Goal: Navigation & Orientation: Understand site structure

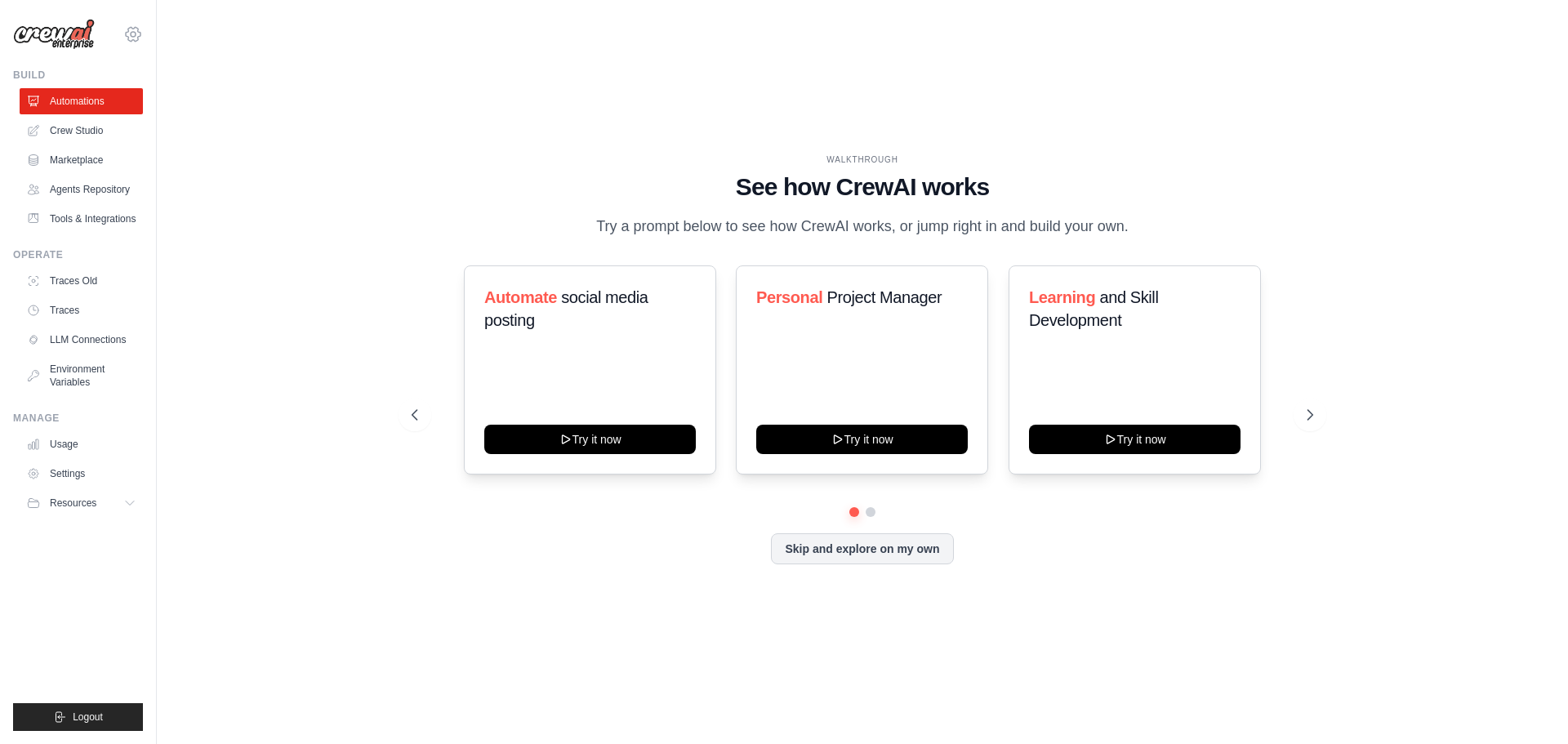
click at [132, 34] on icon at bounding box center [133, 35] width 20 height 20
click at [169, 103] on span "Settings" at bounding box center [204, 101] width 129 height 16
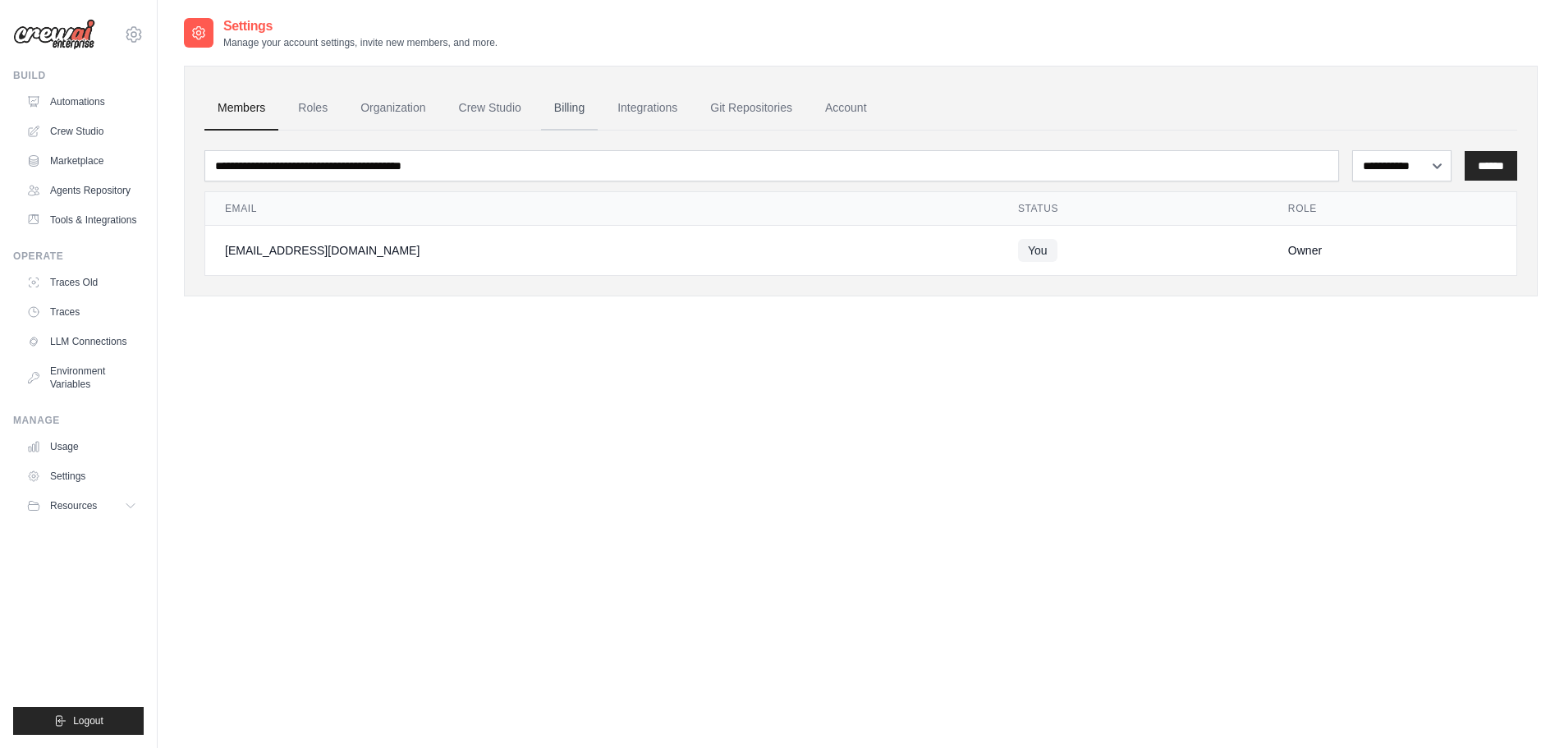
click at [564, 105] on link "Billing" at bounding box center [569, 108] width 57 height 44
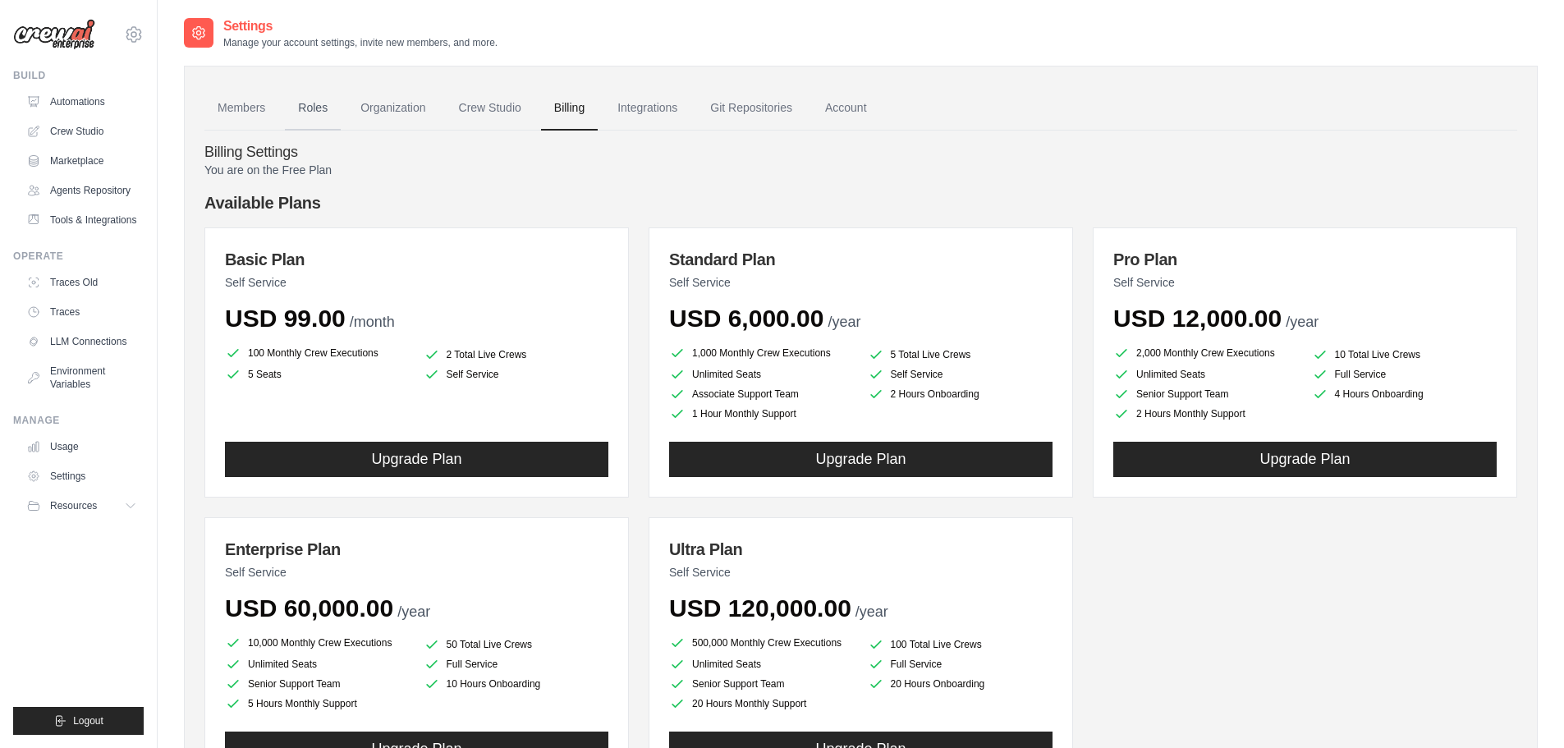
click at [327, 108] on link "Roles" at bounding box center [313, 108] width 56 height 44
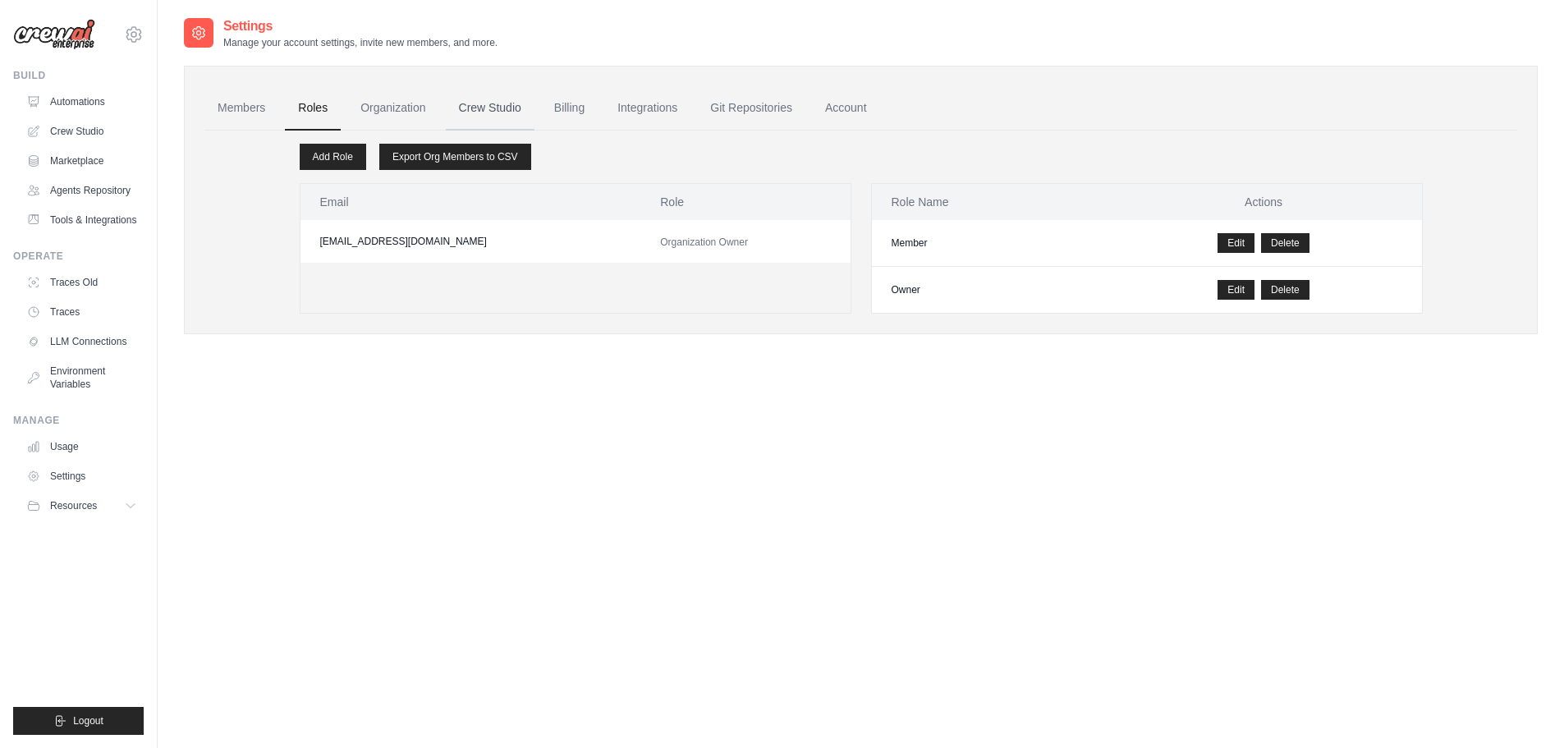
click at [485, 107] on link "Crew Studio" at bounding box center [490, 108] width 89 height 44
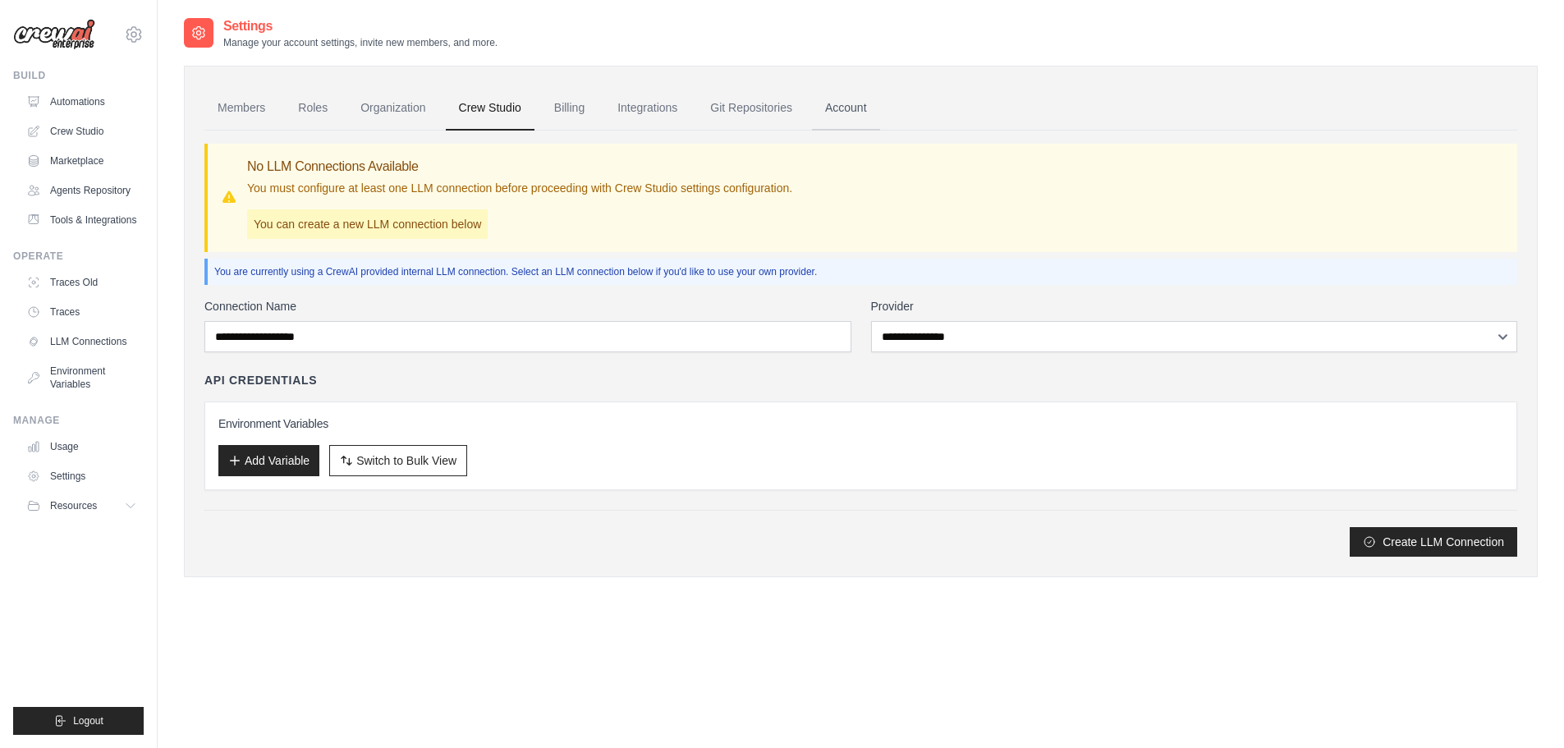
click at [839, 108] on link "Account" at bounding box center [846, 108] width 68 height 44
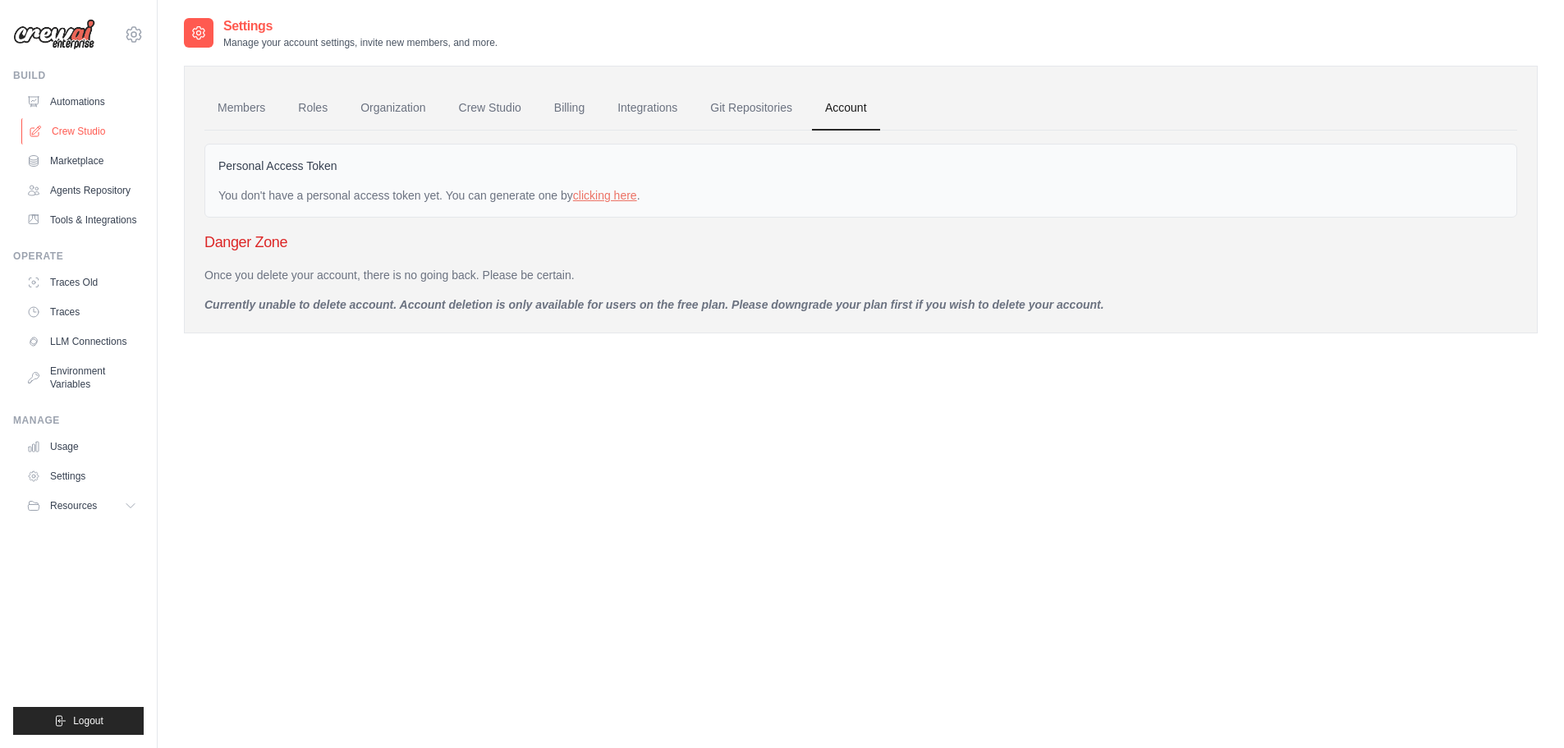
click at [94, 135] on link "Crew Studio" at bounding box center [83, 131] width 124 height 26
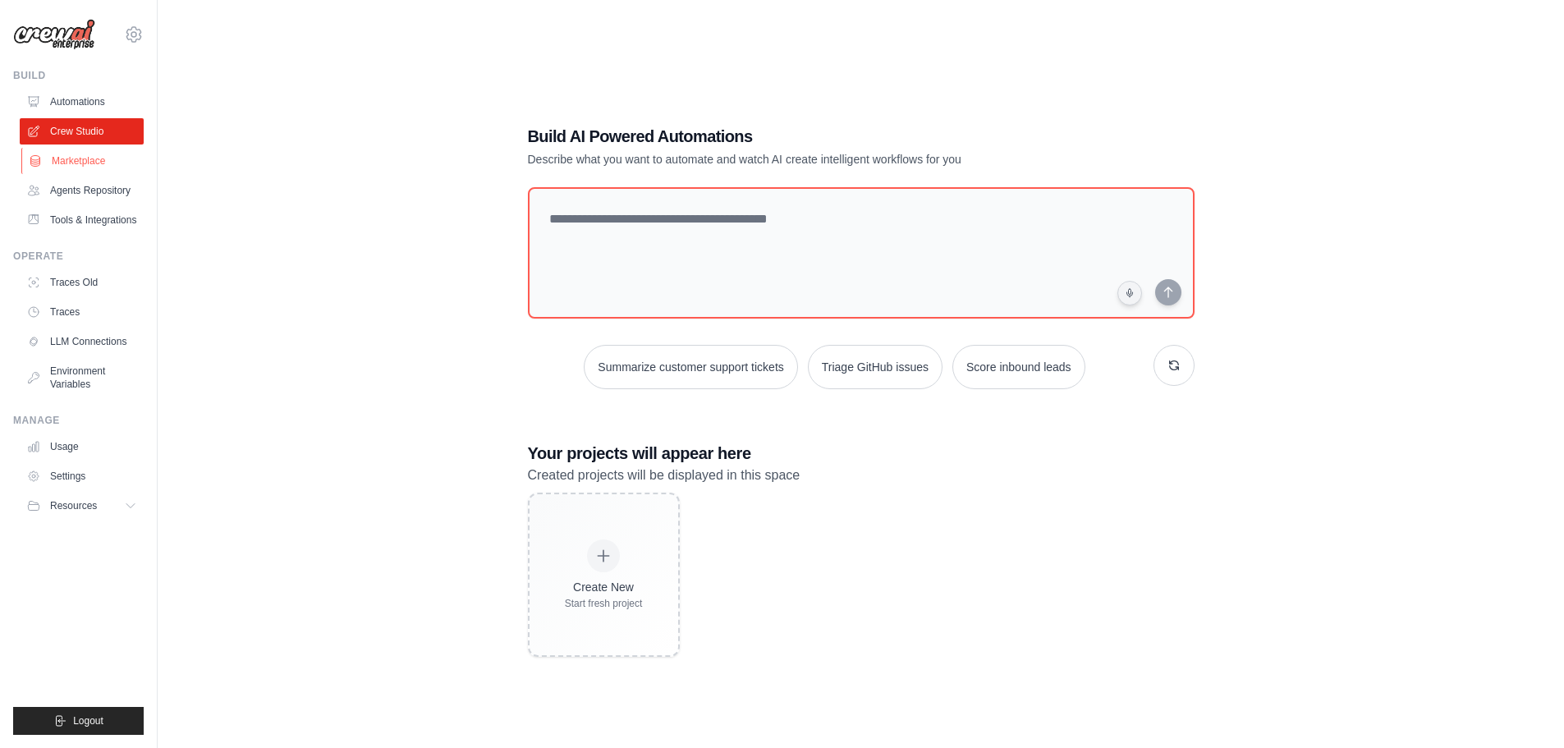
click at [110, 158] on link "Marketplace" at bounding box center [83, 161] width 124 height 26
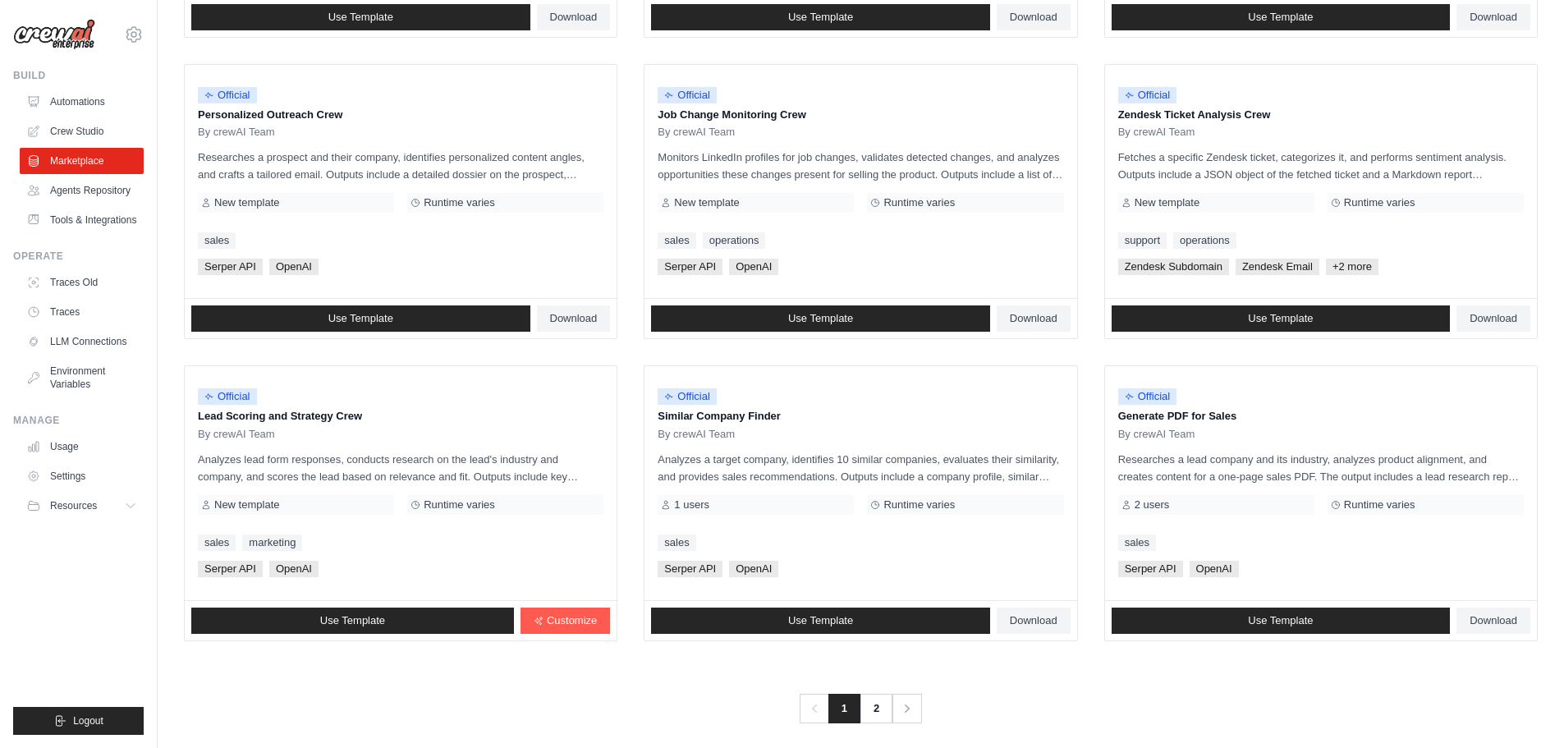
scroll to position [773, 0]
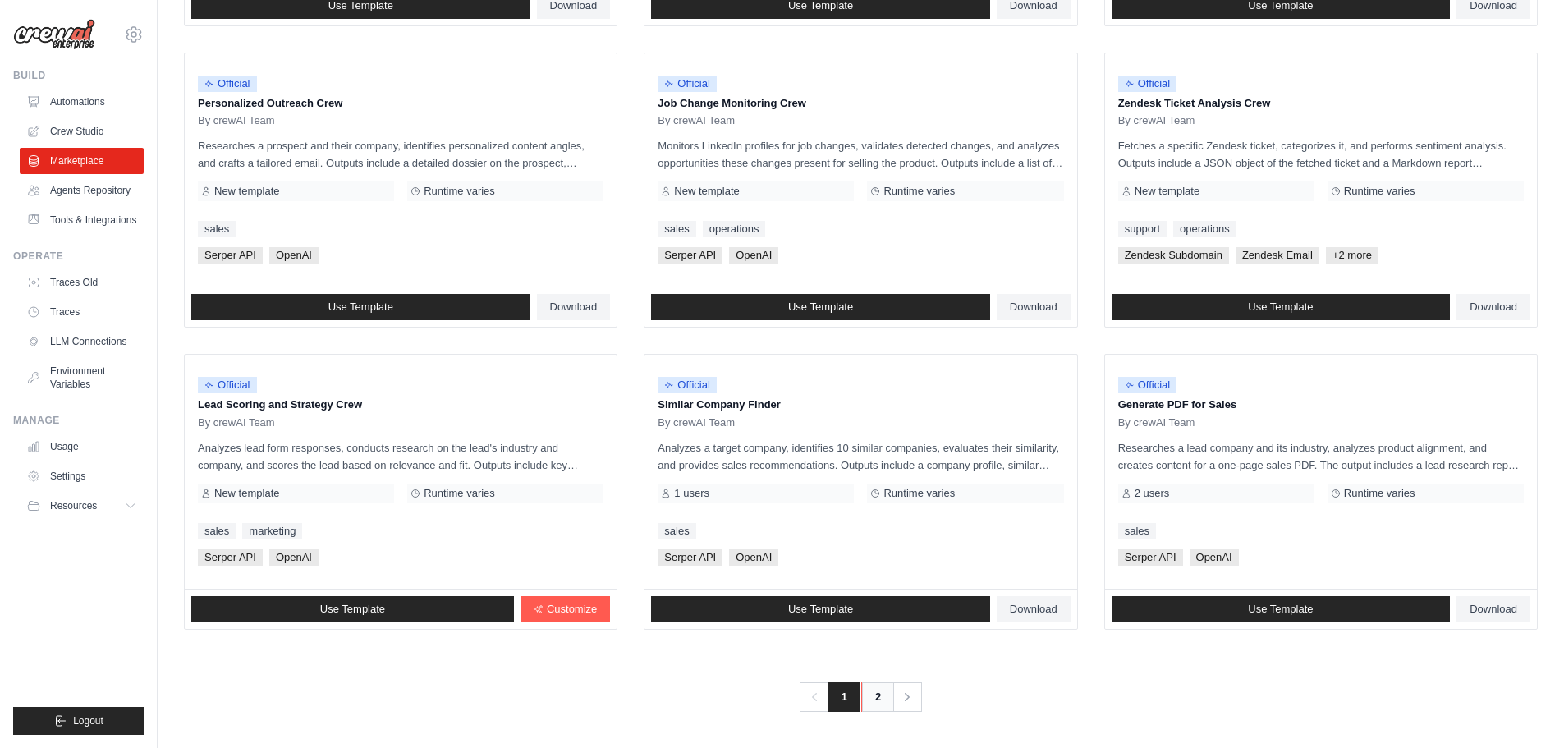
click at [879, 694] on link "2" at bounding box center [877, 697] width 33 height 30
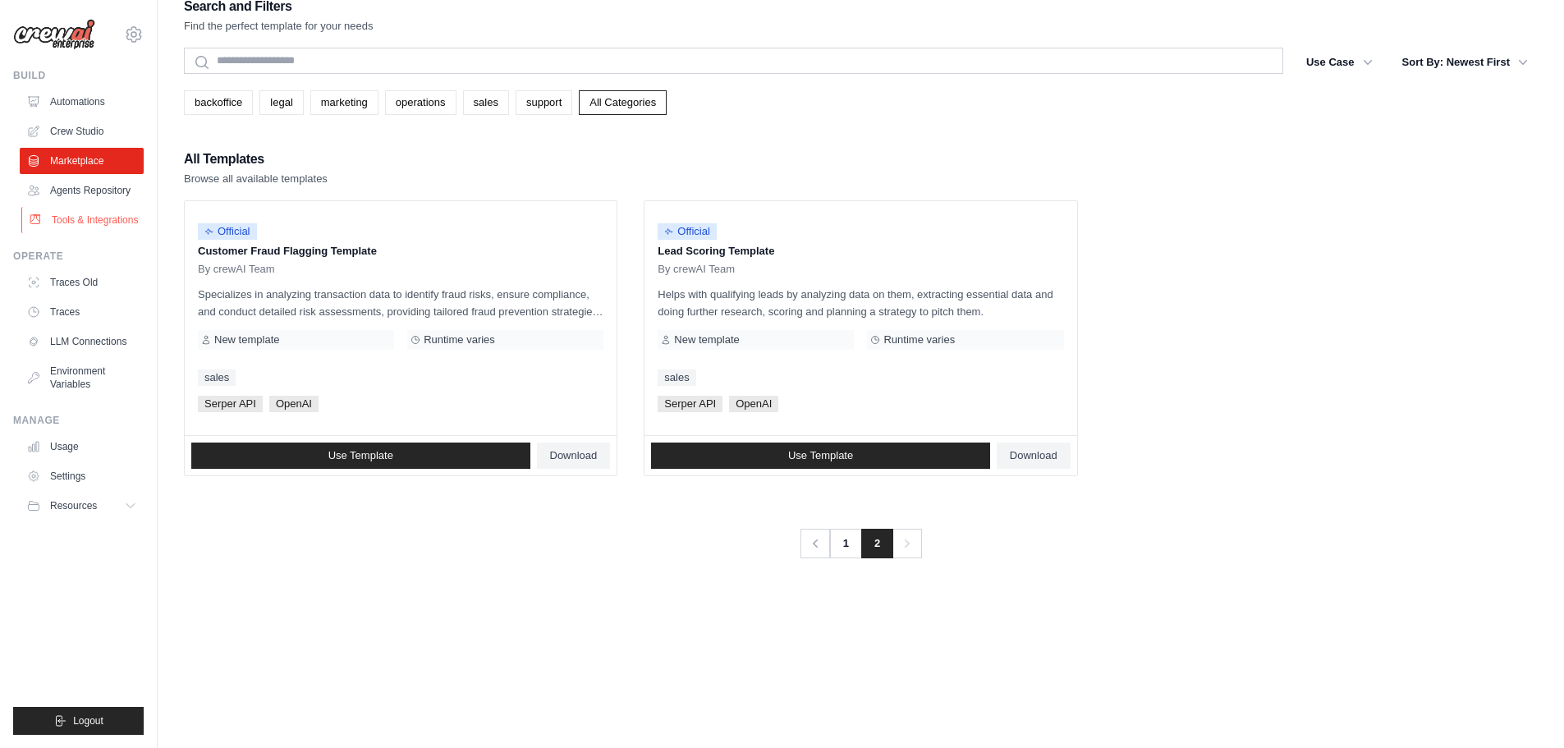
scroll to position [33, 0]
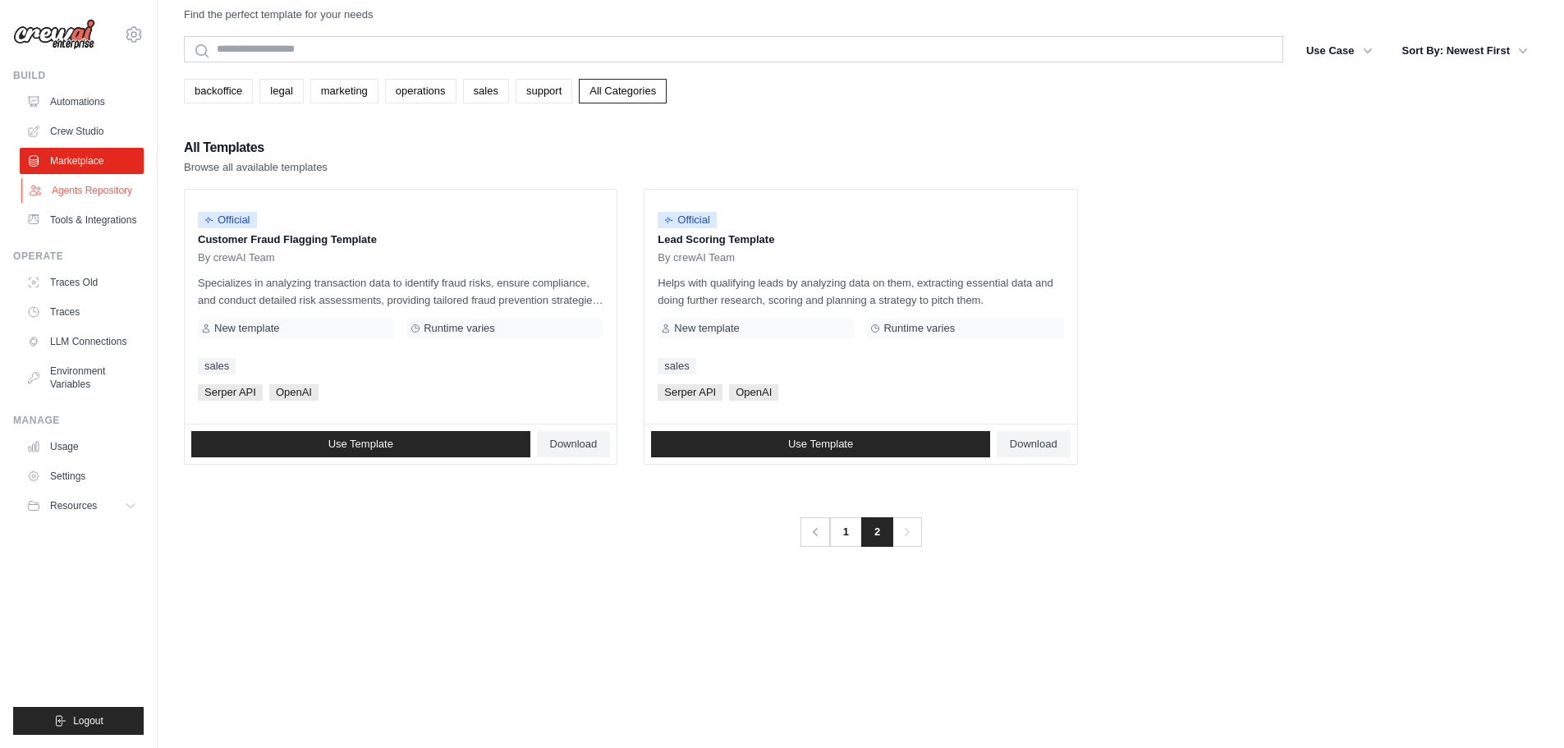
click at [110, 190] on link "Agents Repository" at bounding box center [83, 190] width 124 height 26
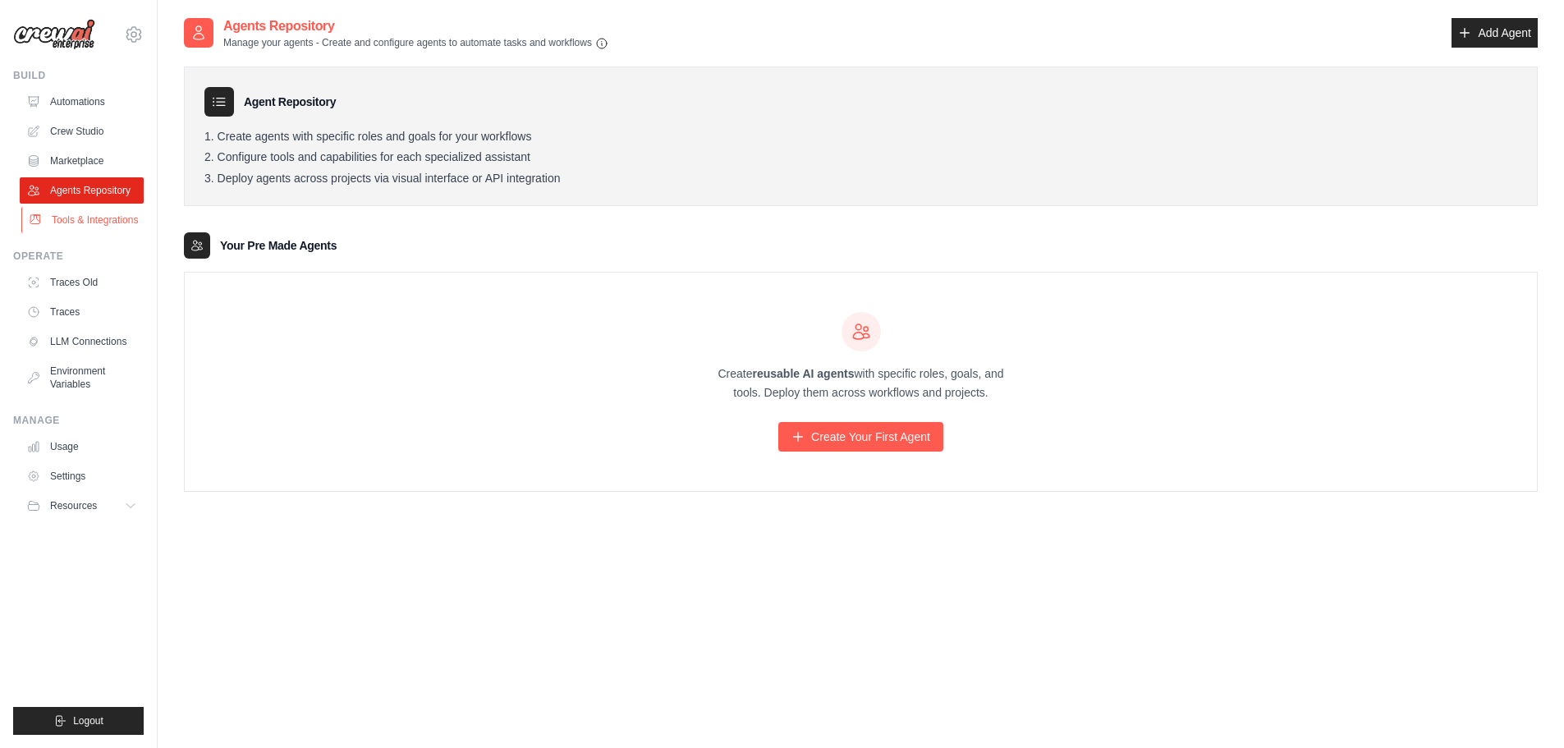
click at [88, 215] on link "Tools & Integrations" at bounding box center [83, 220] width 124 height 26
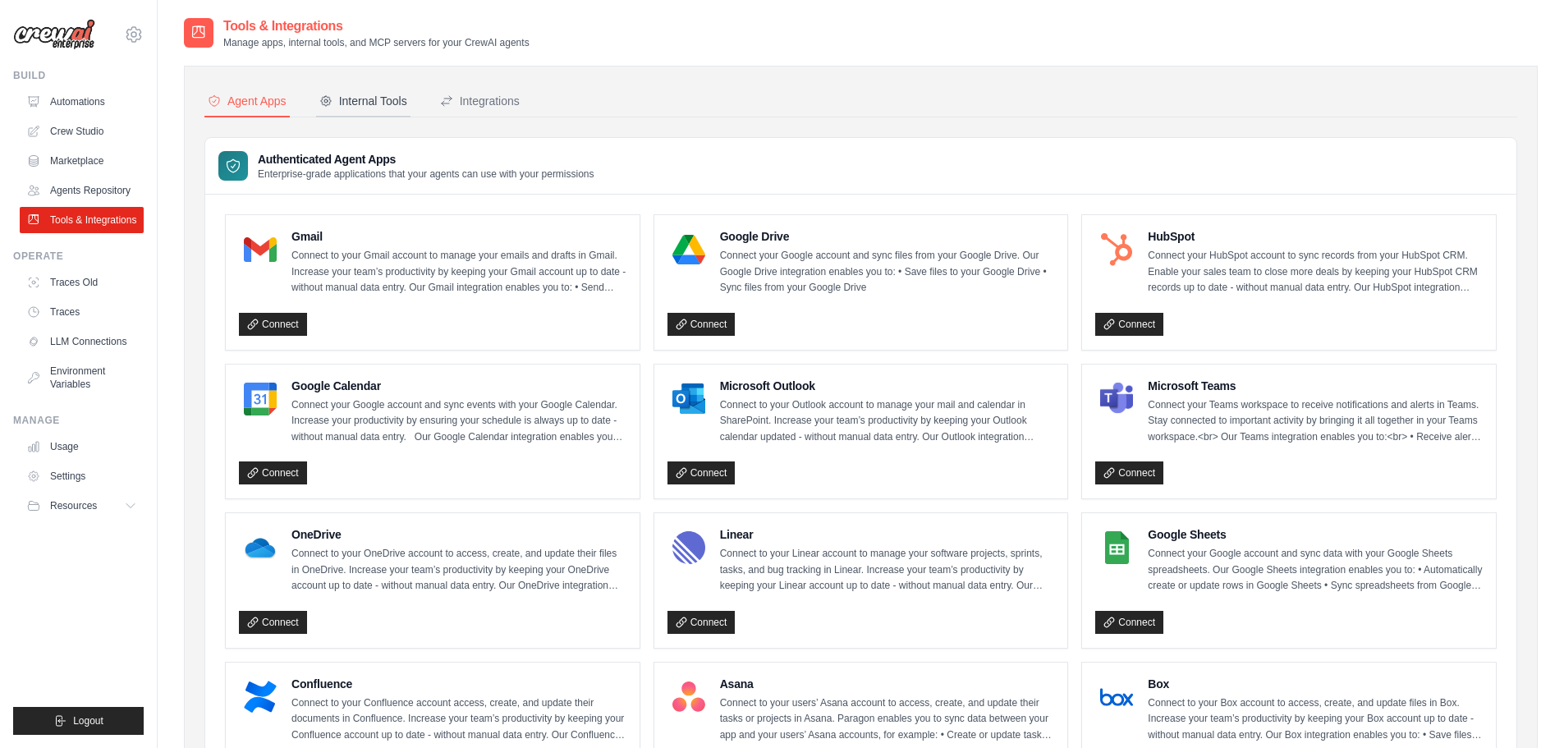
click at [381, 108] on div "Internal Tools" at bounding box center [363, 101] width 88 height 16
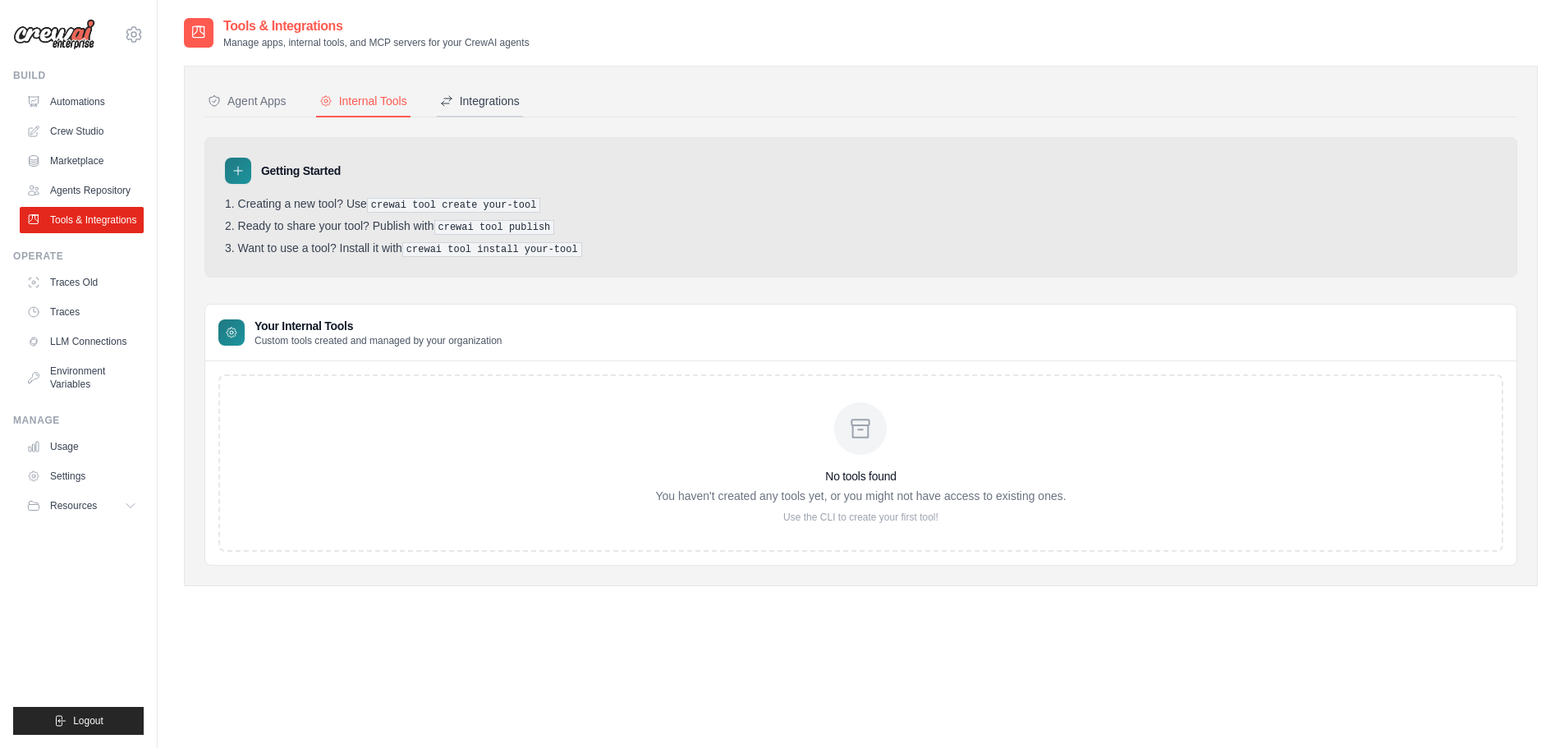
click at [489, 94] on div "Integrations" at bounding box center [480, 101] width 80 height 16
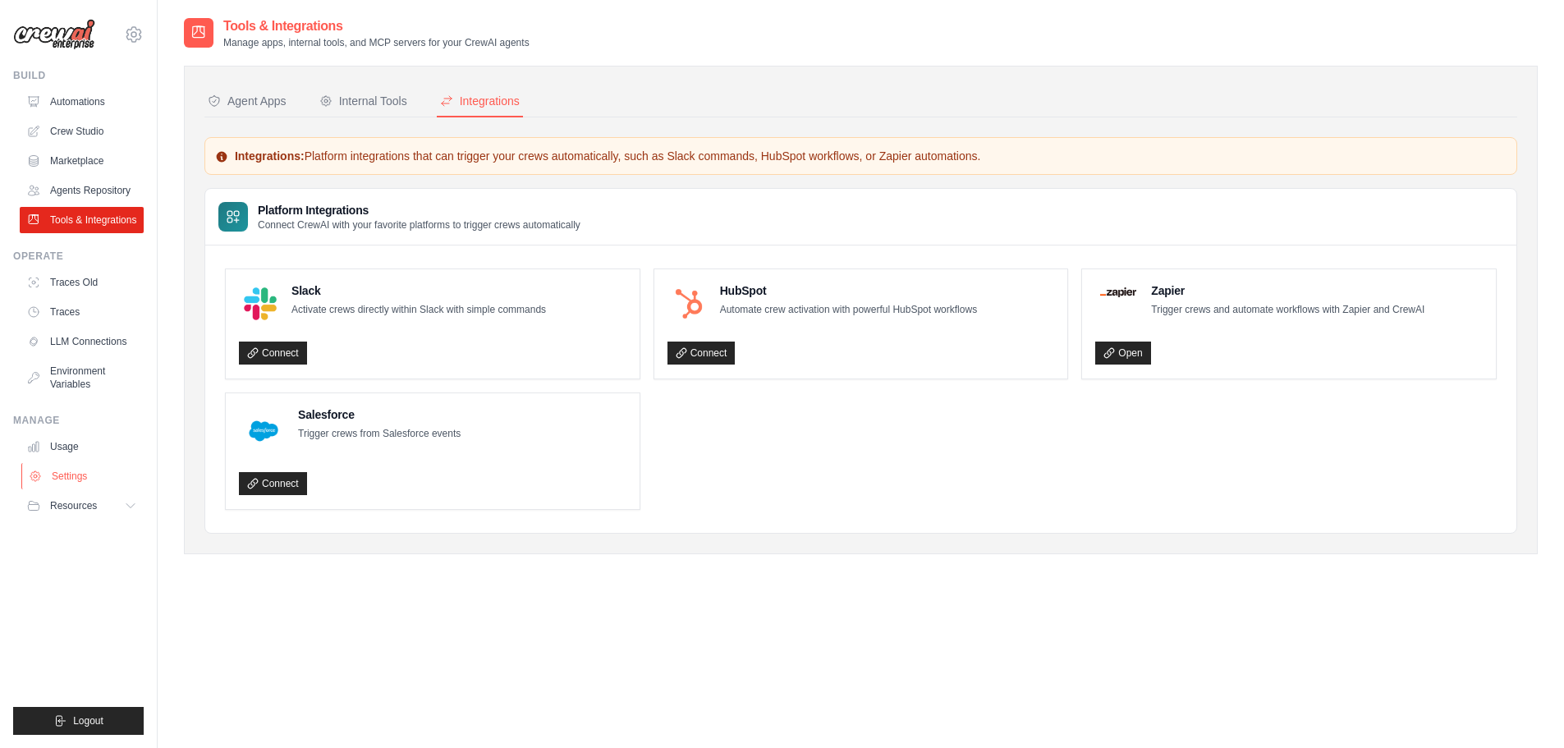
click at [72, 474] on link "Settings" at bounding box center [83, 476] width 124 height 26
